Goal: Information Seeking & Learning: Learn about a topic

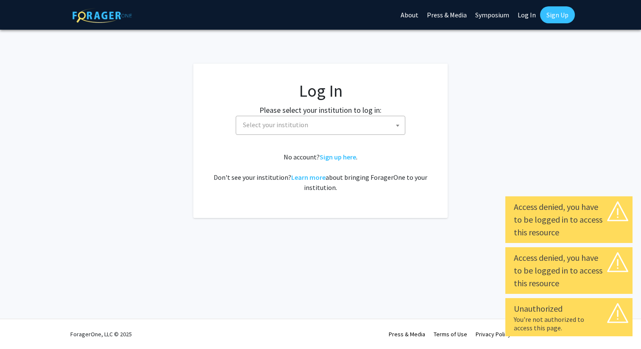
select select
click at [340, 122] on span "Select your institution" at bounding box center [321, 124] width 165 height 17
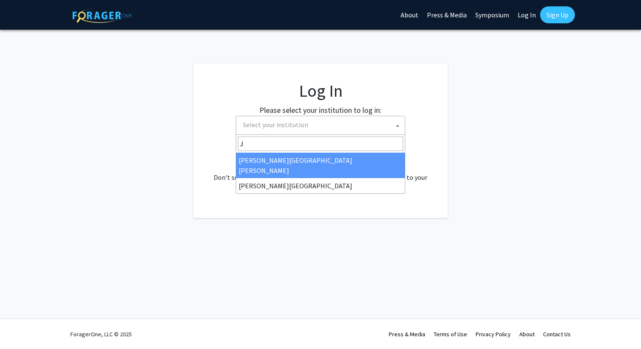
type input "J"
select select "1"
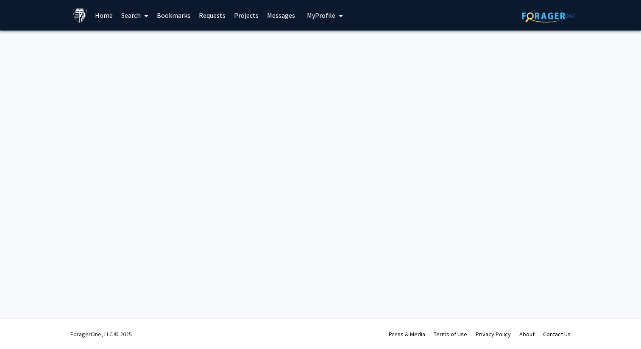
click at [108, 17] on link "Home" at bounding box center [104, 15] width 26 height 30
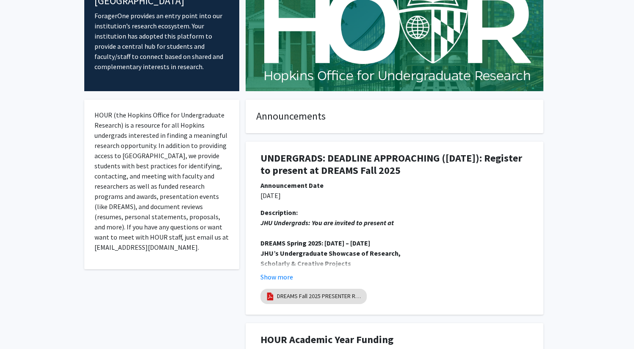
scroll to position [155, 0]
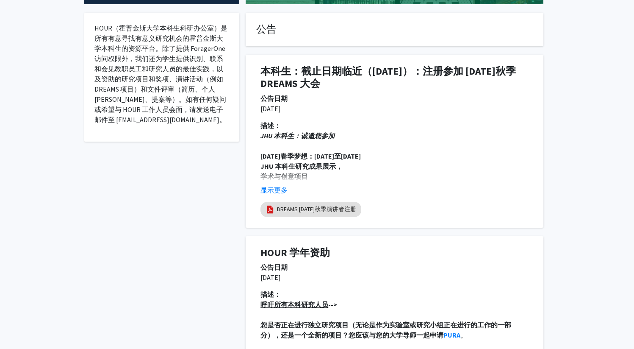
click at [485, 106] on p "[DATE]" at bounding box center [395, 108] width 268 height 10
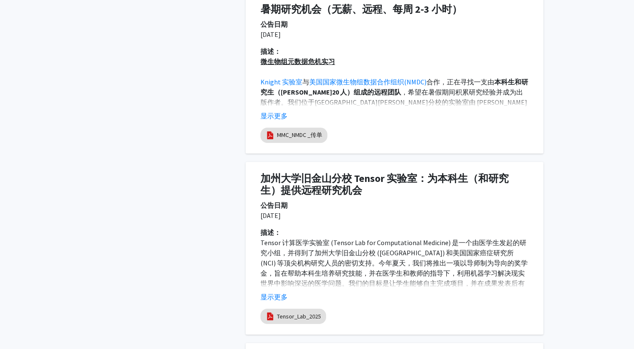
scroll to position [792, 0]
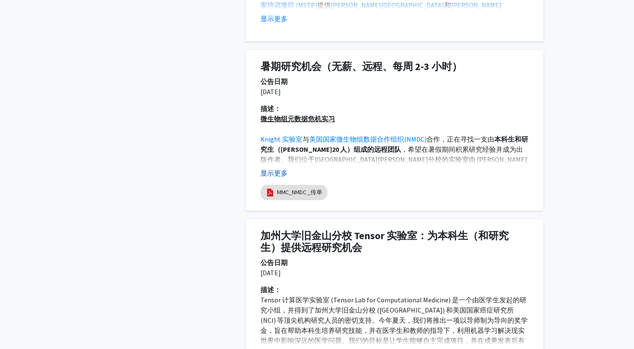
click at [269, 169] on font "显示更多" at bounding box center [274, 173] width 27 height 8
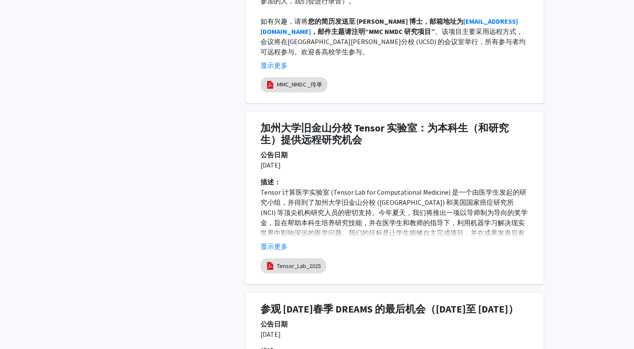
scroll to position [1218, 0]
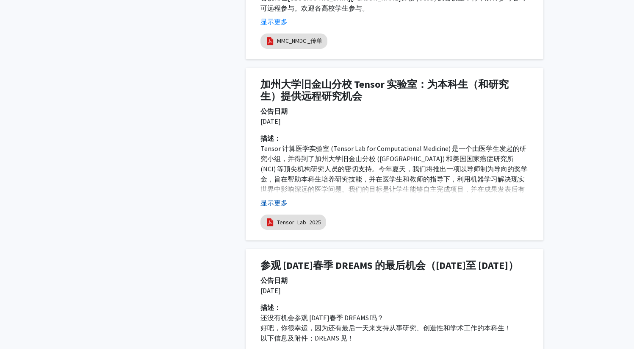
click at [267, 198] on font "显示更多" at bounding box center [274, 202] width 27 height 8
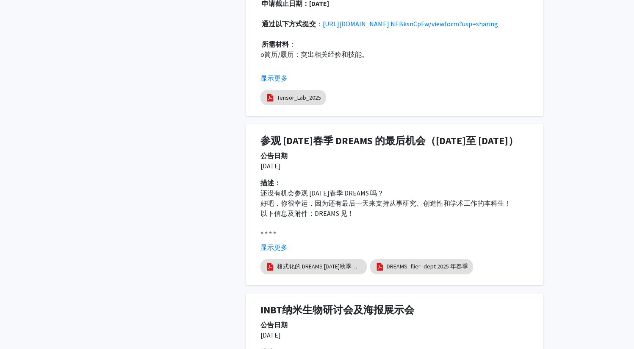
scroll to position [1720, 0]
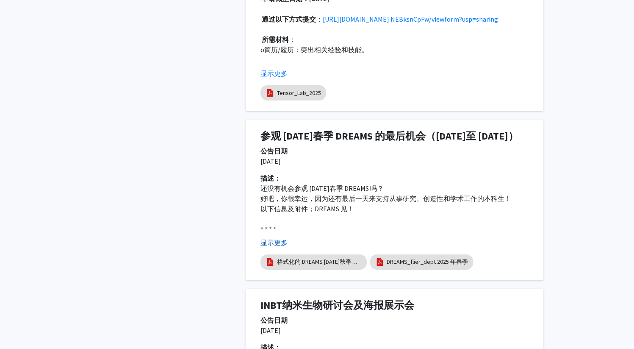
click at [278, 243] on font "显示更多" at bounding box center [274, 242] width 27 height 8
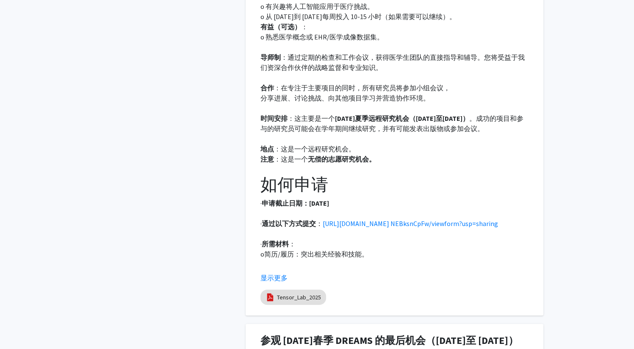
scroll to position [1518, 0]
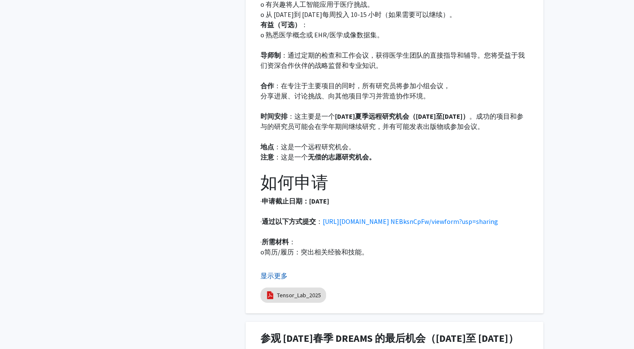
click at [272, 271] on font "显示更多" at bounding box center [274, 275] width 27 height 8
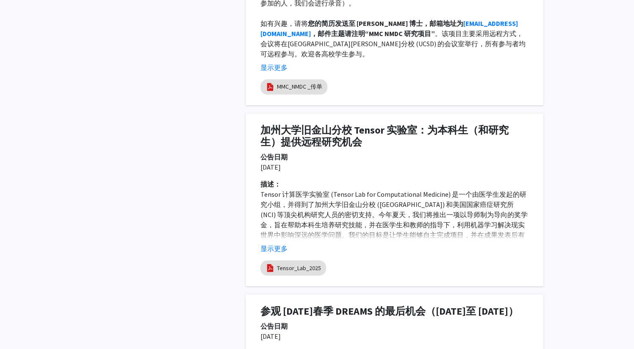
scroll to position [1164, 0]
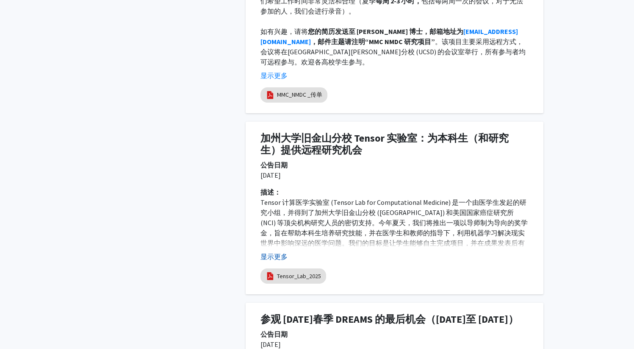
click at [280, 252] on font "显示更多" at bounding box center [274, 256] width 27 height 8
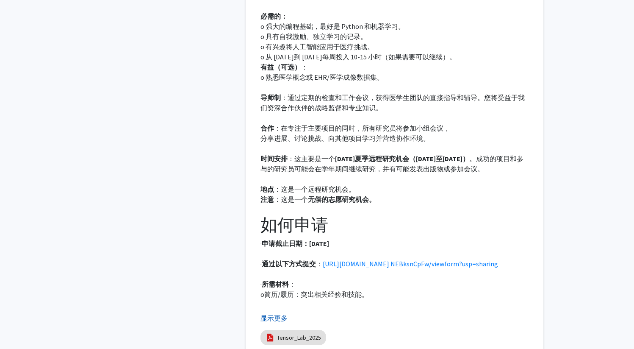
scroll to position [1476, 0]
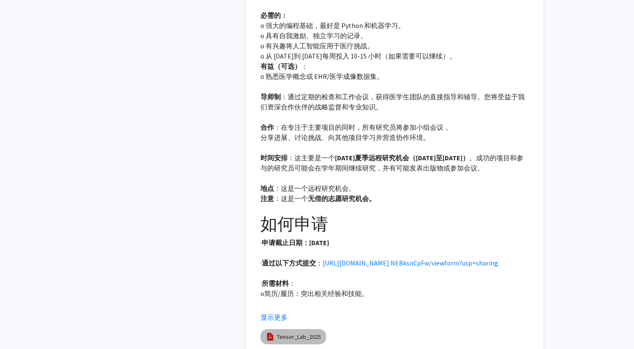
click at [276, 329] on mat-chip "Tensor_Lab_2025" at bounding box center [294, 336] width 66 height 15
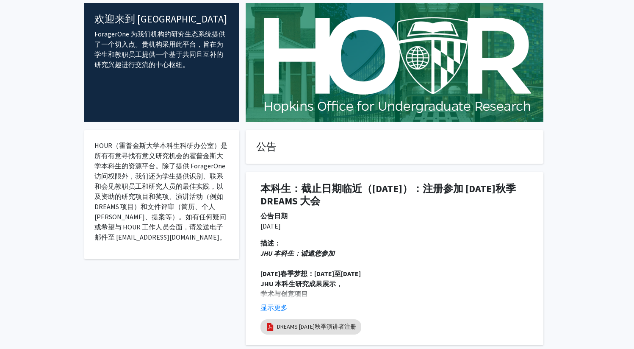
scroll to position [0, 0]
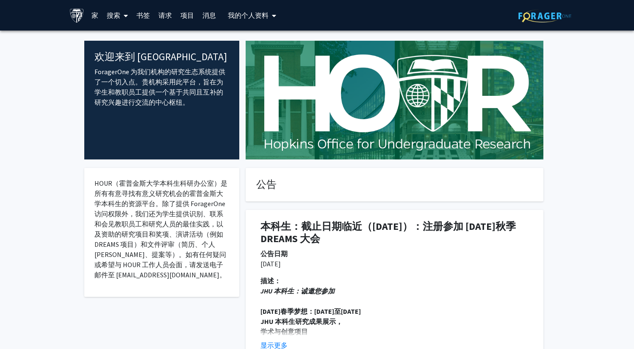
click at [119, 22] on link "搜索" at bounding box center [118, 15] width 30 height 30
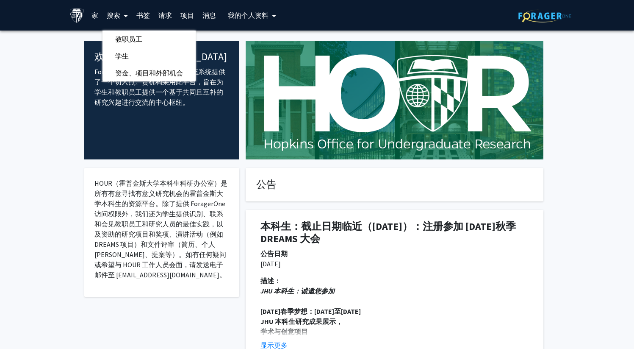
click at [111, 14] on font "搜索" at bounding box center [114, 15] width 14 height 8
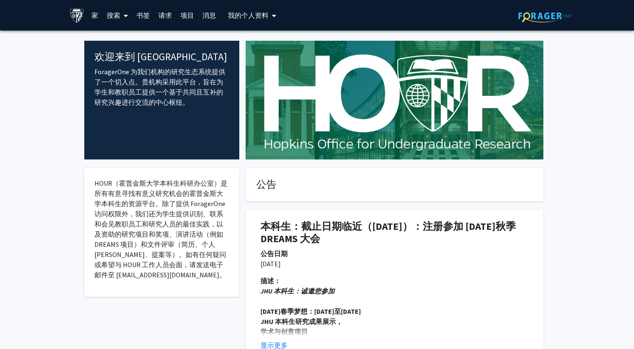
click at [111, 14] on font "搜索" at bounding box center [114, 15] width 14 height 8
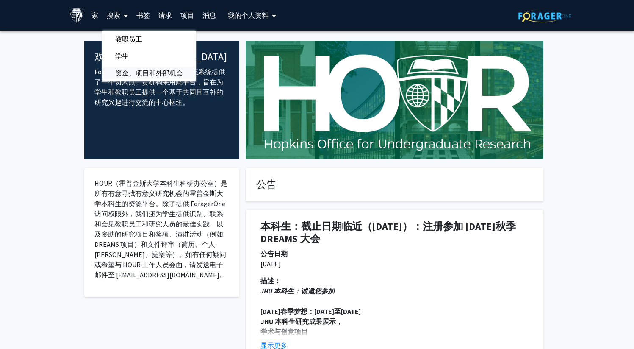
click at [117, 70] on font "资金、项目和外部机会" at bounding box center [149, 73] width 68 height 8
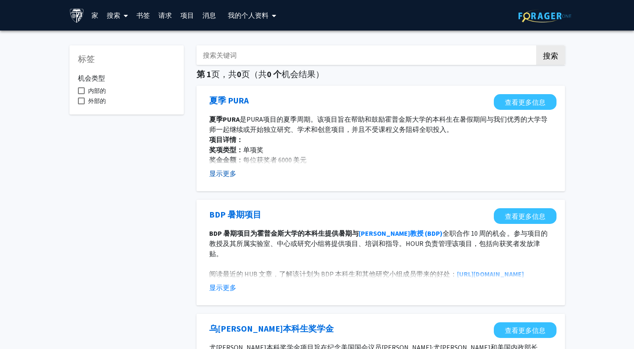
click at [217, 176] on font "显示更多" at bounding box center [222, 173] width 27 height 8
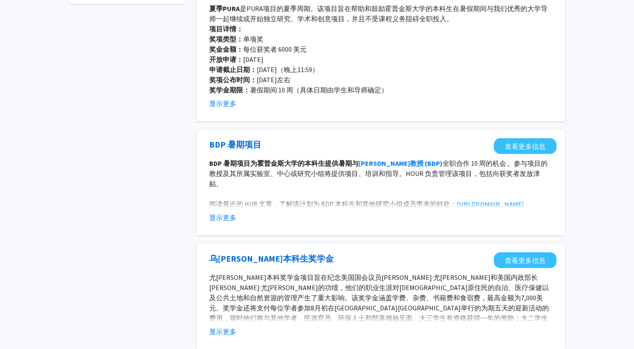
scroll to position [113, 0]
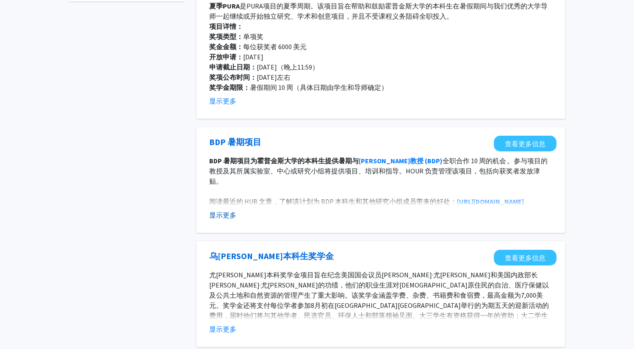
click at [215, 211] on font "显示更多" at bounding box center [222, 215] width 27 height 8
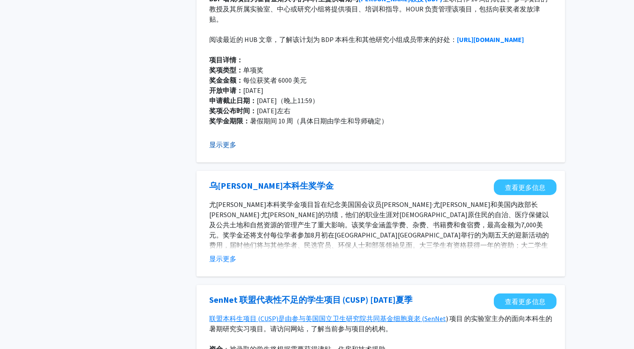
scroll to position [321, 0]
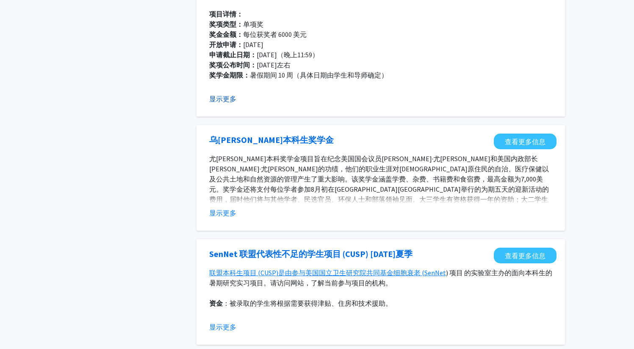
click at [215, 211] on font "显示更多" at bounding box center [222, 212] width 27 height 8
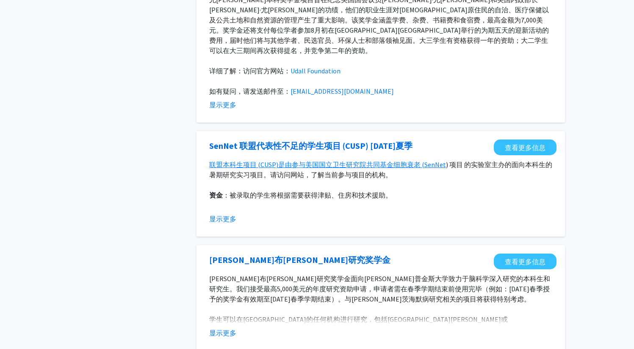
scroll to position [492, 0]
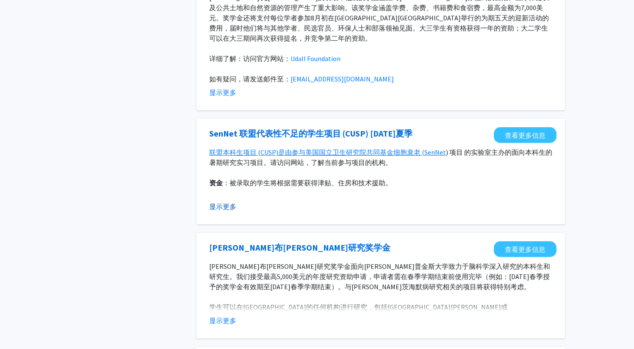
click at [219, 202] on font "显示更多" at bounding box center [222, 206] width 27 height 8
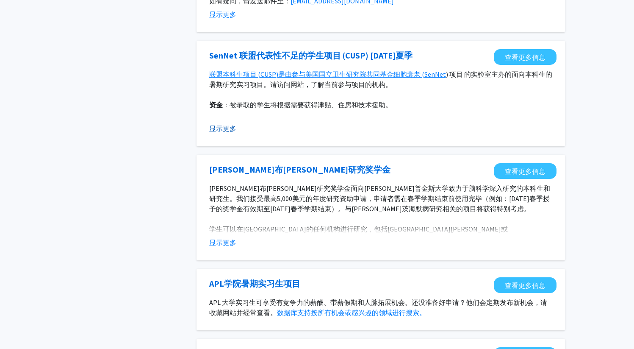
scroll to position [571, 0]
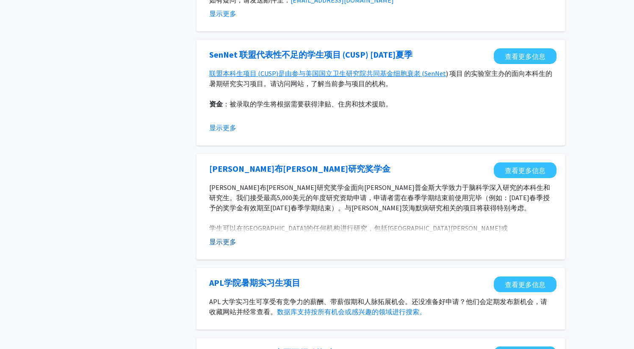
click at [217, 237] on font "显示更多" at bounding box center [222, 241] width 27 height 8
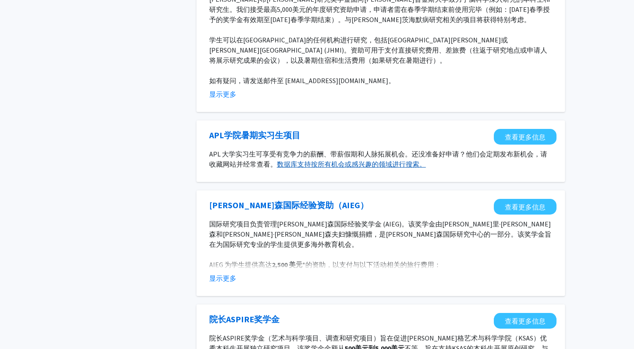
scroll to position [759, 0]
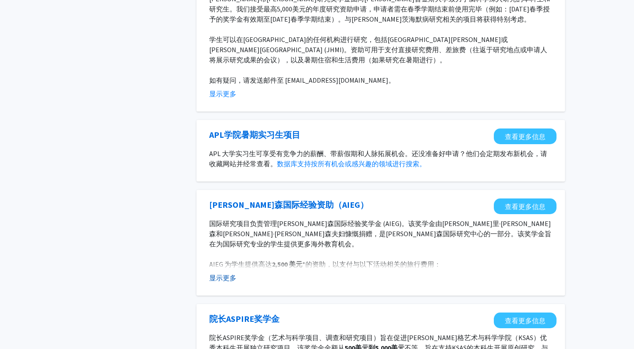
click at [228, 272] on button "显示更多" at bounding box center [222, 277] width 27 height 10
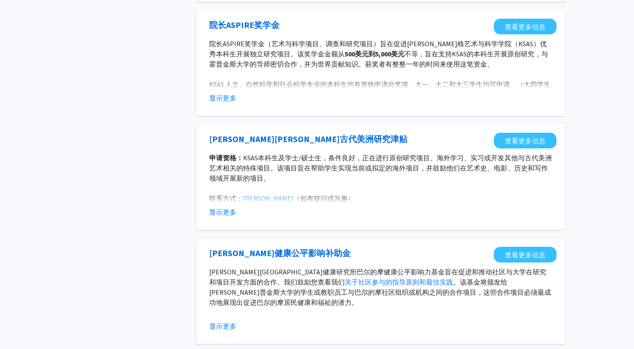
scroll to position [1166, 0]
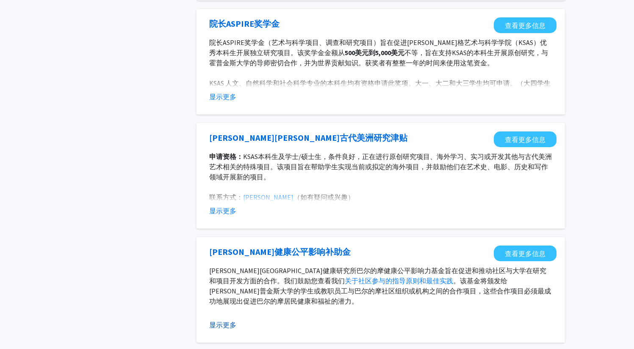
click at [216, 320] on font "显示更多" at bounding box center [222, 324] width 27 height 8
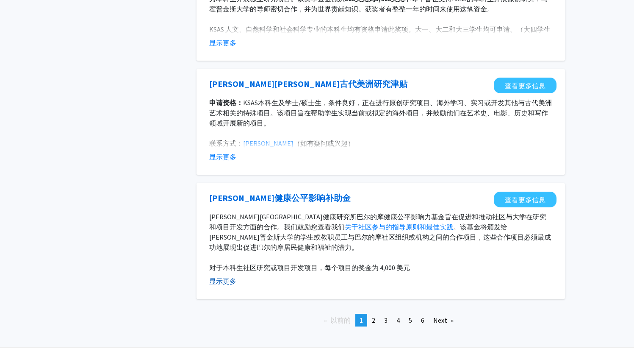
scroll to position [1228, 0]
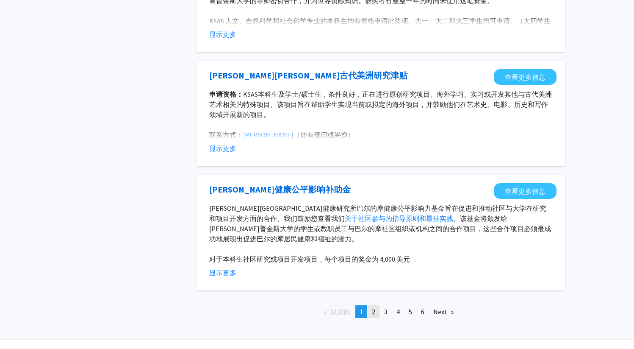
click at [373, 307] on span "2" at bounding box center [373, 311] width 3 height 8
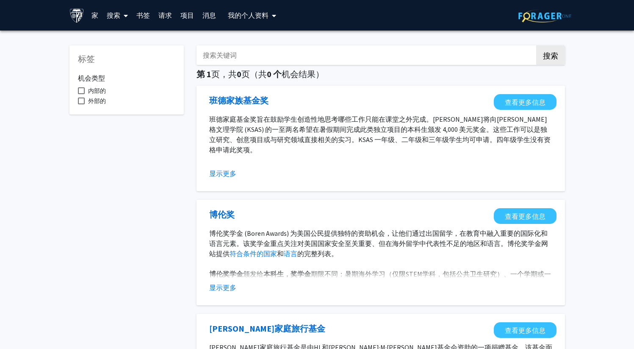
click at [229, 179] on fg-opportunity "班德家族基金奖 查看更多信息 班德家庭基金奖旨在鼓励学生创造性地思考哪些工作只能在课堂之外完成。[PERSON_NAME]将向[PERSON_NAME]格文理…" at bounding box center [381, 138] width 352 height 89
click at [229, 174] on font "显示更多" at bounding box center [222, 173] width 27 height 8
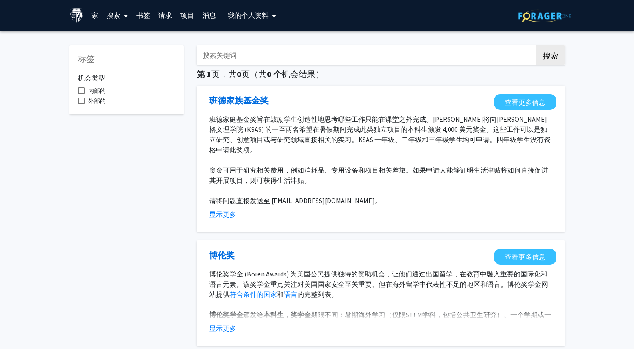
click at [276, 56] on input "搜索关键词" at bounding box center [363, 54] width 333 height 19
click at [557, 60] on font "搜索" at bounding box center [550, 55] width 15 height 10
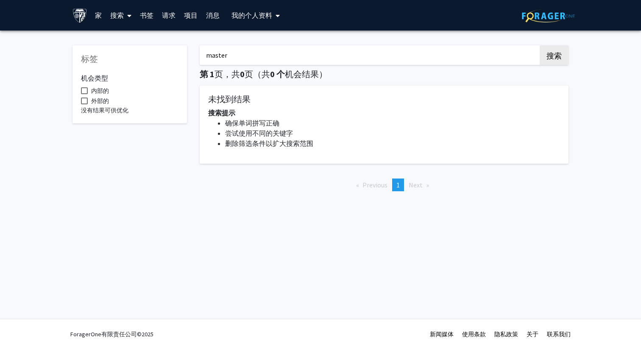
click at [359, 54] on input "master" at bounding box center [366, 54] width 333 height 19
type input "m"
click at [546, 60] on font "搜索" at bounding box center [553, 55] width 15 height 10
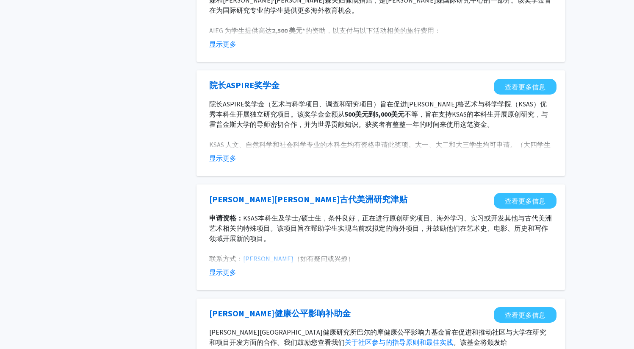
scroll to position [903, 0]
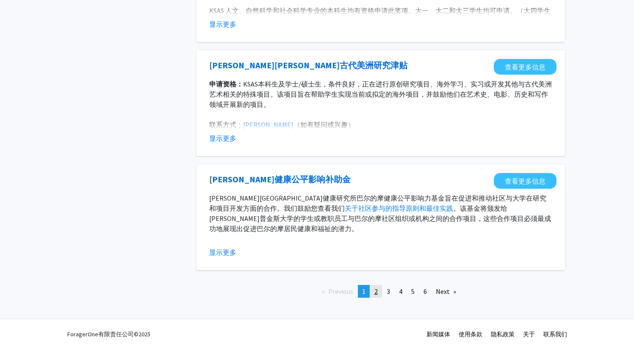
click at [378, 294] on link "page 2" at bounding box center [376, 291] width 12 height 13
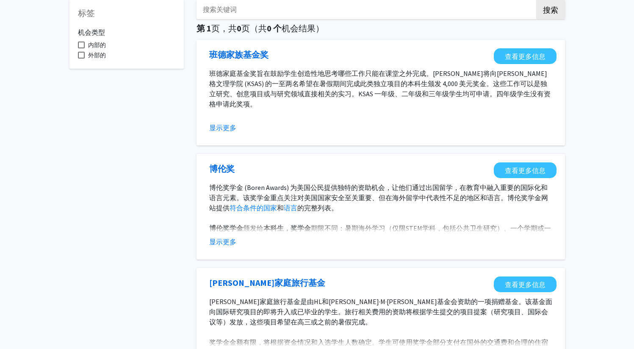
scroll to position [49, 0]
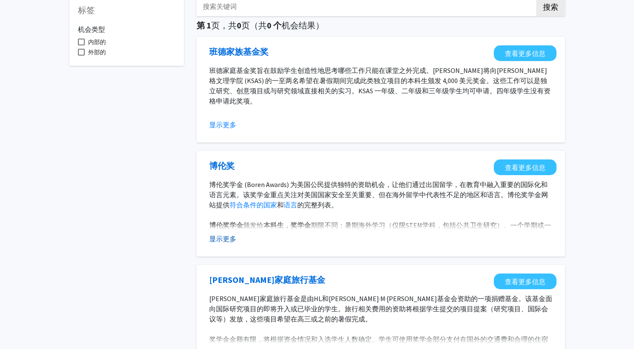
click at [221, 239] on font "显示更多" at bounding box center [222, 238] width 27 height 8
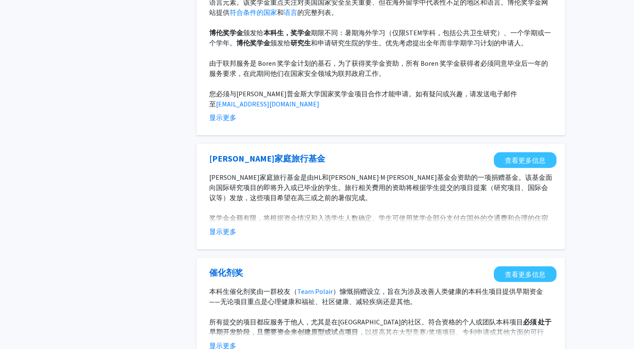
scroll to position [246, 0]
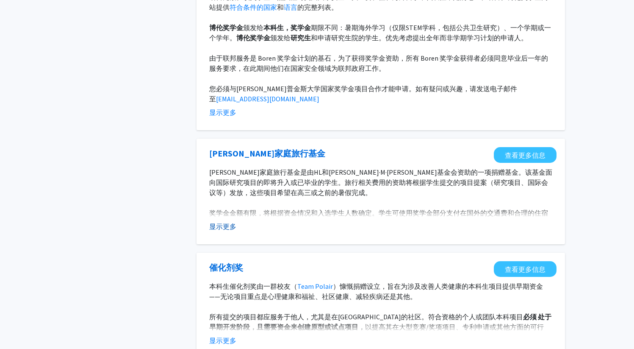
click at [230, 222] on font "显示更多" at bounding box center [222, 226] width 27 height 8
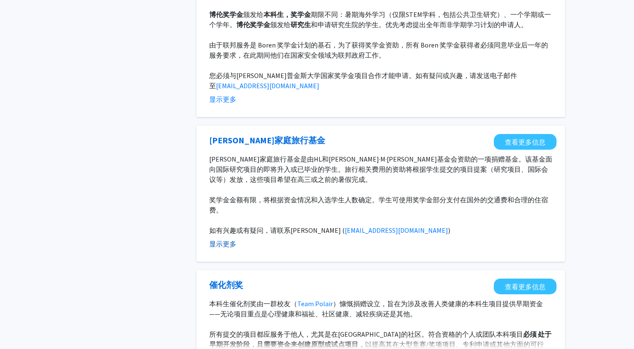
scroll to position [260, 0]
